Goal: Task Accomplishment & Management: Manage account settings

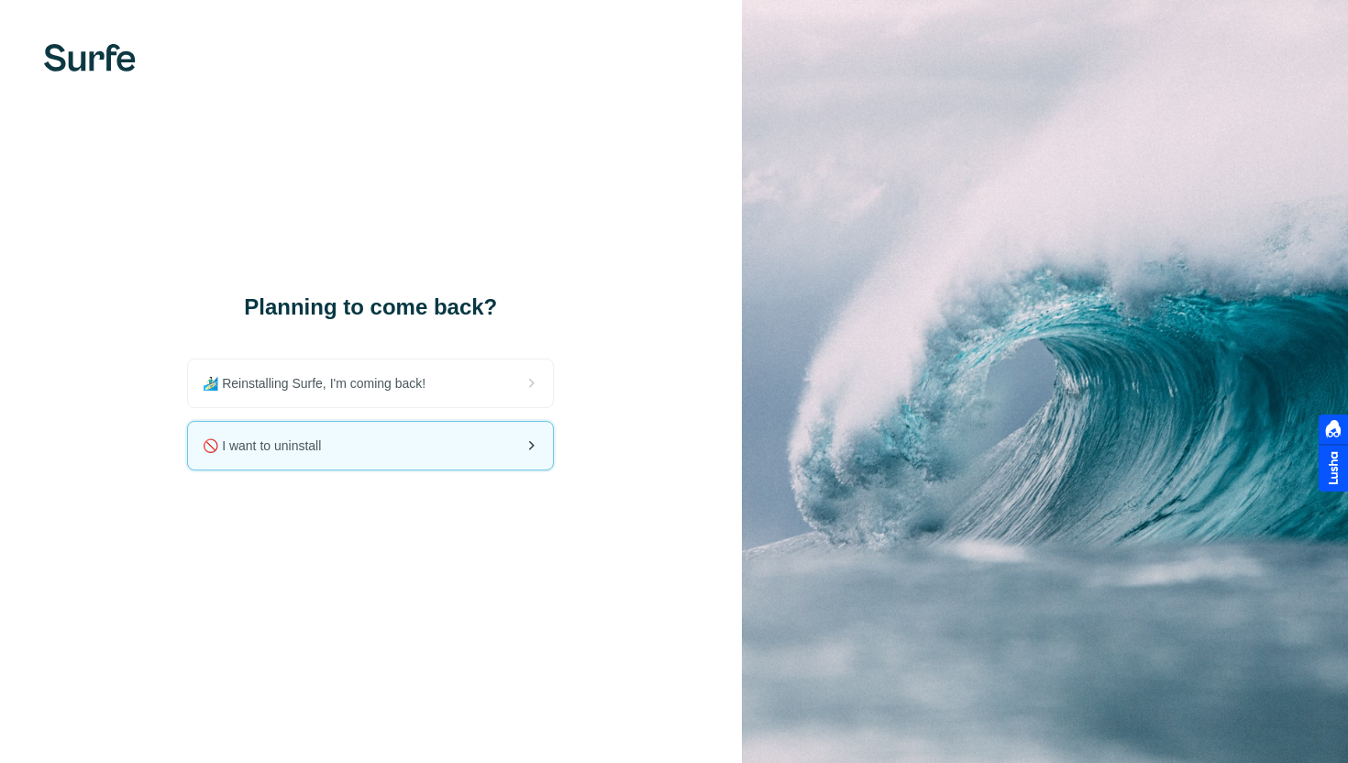
click at [385, 437] on div "🚫 I want to uninstall" at bounding box center [370, 446] width 365 height 48
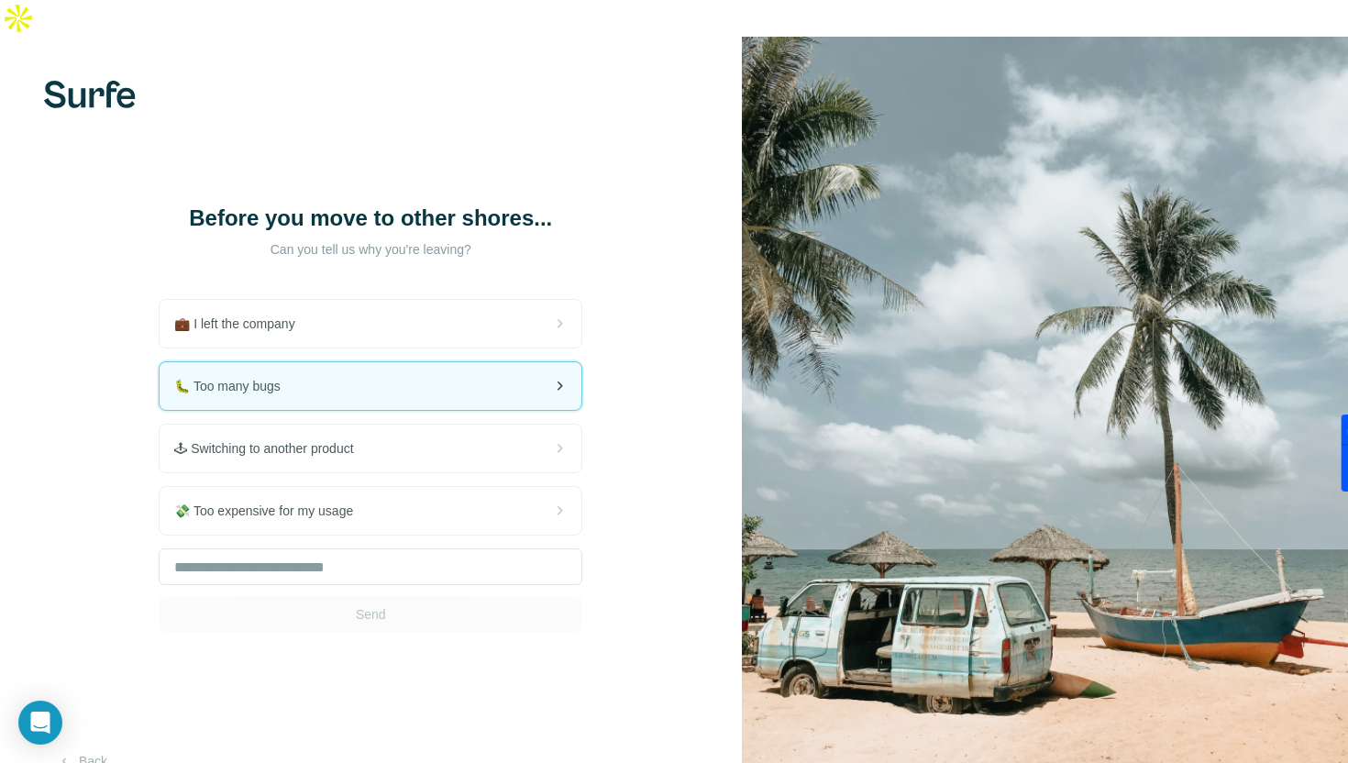
click at [362, 362] on div "🐛 Too many bugs" at bounding box center [371, 386] width 422 height 48
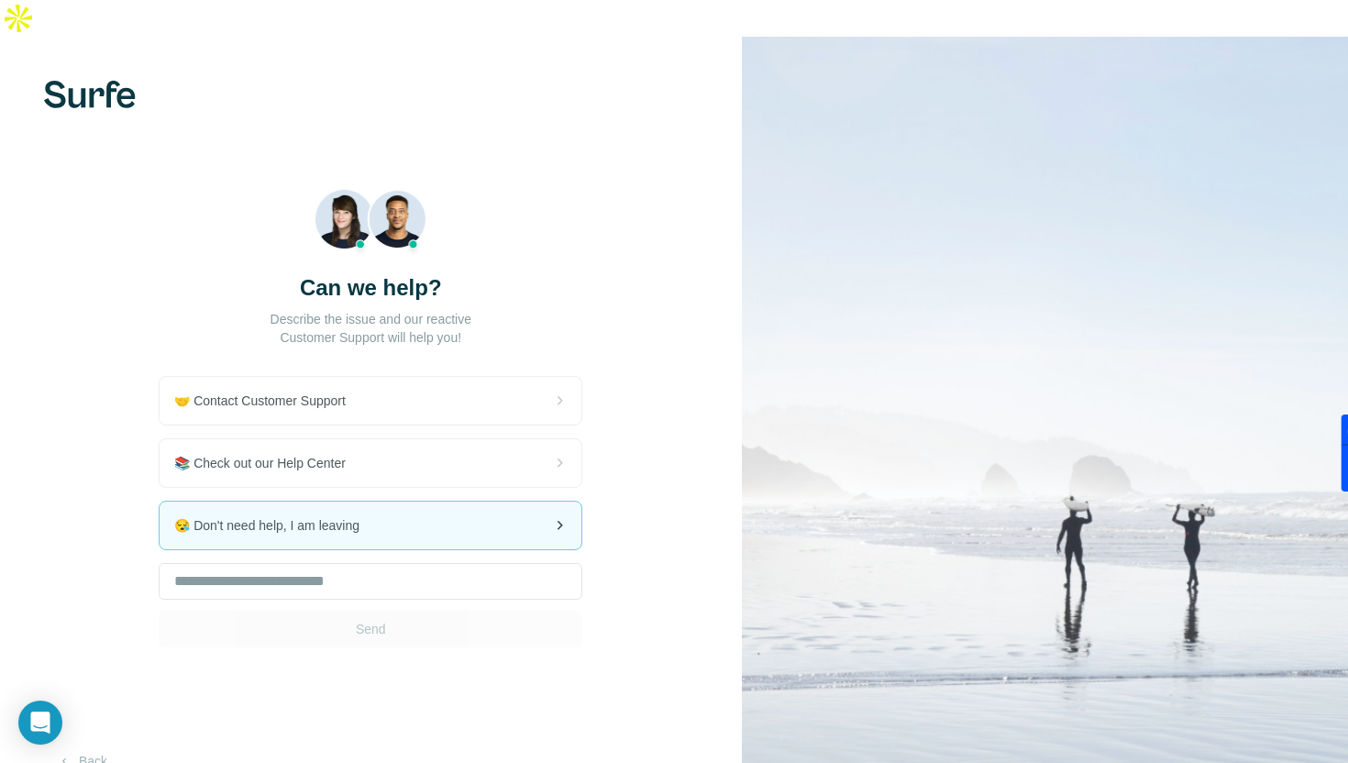
click at [375, 513] on div "😪 Don't need help, I am leaving" at bounding box center [371, 526] width 424 height 50
